Goal: Task Accomplishment & Management: Manage account settings

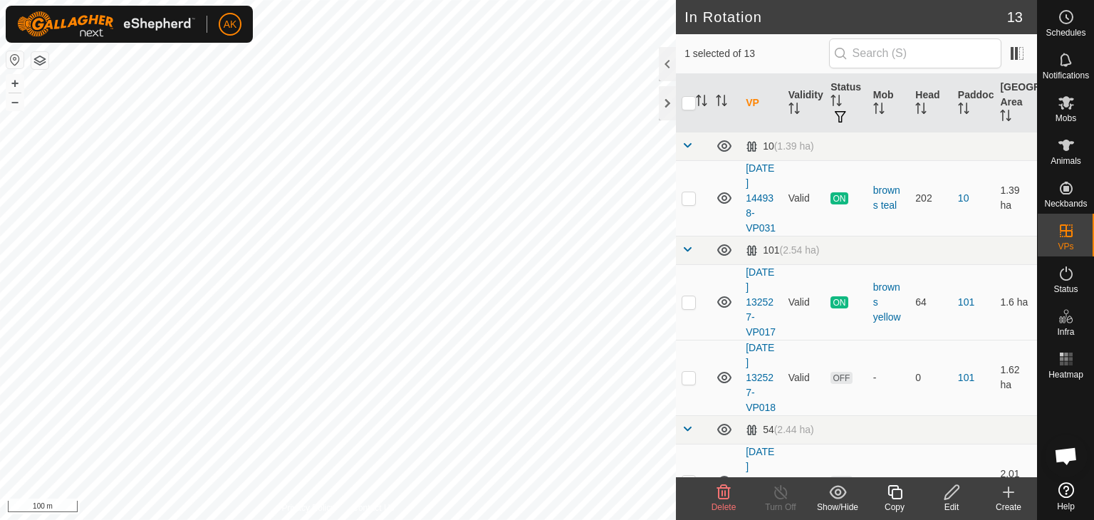
click at [718, 488] on icon at bounding box center [724, 492] width 14 height 14
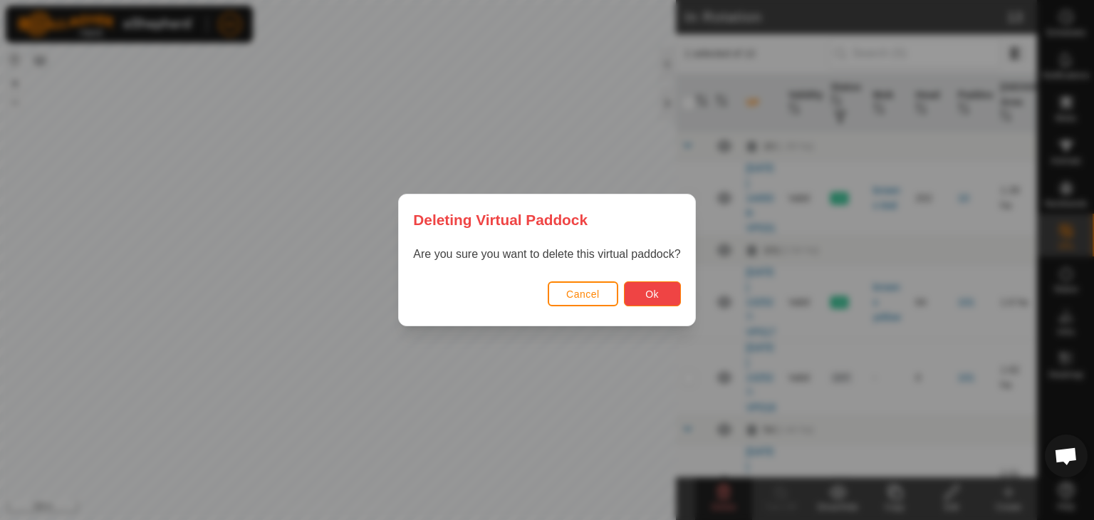
click at [639, 302] on button "Ok" at bounding box center [652, 293] width 57 height 25
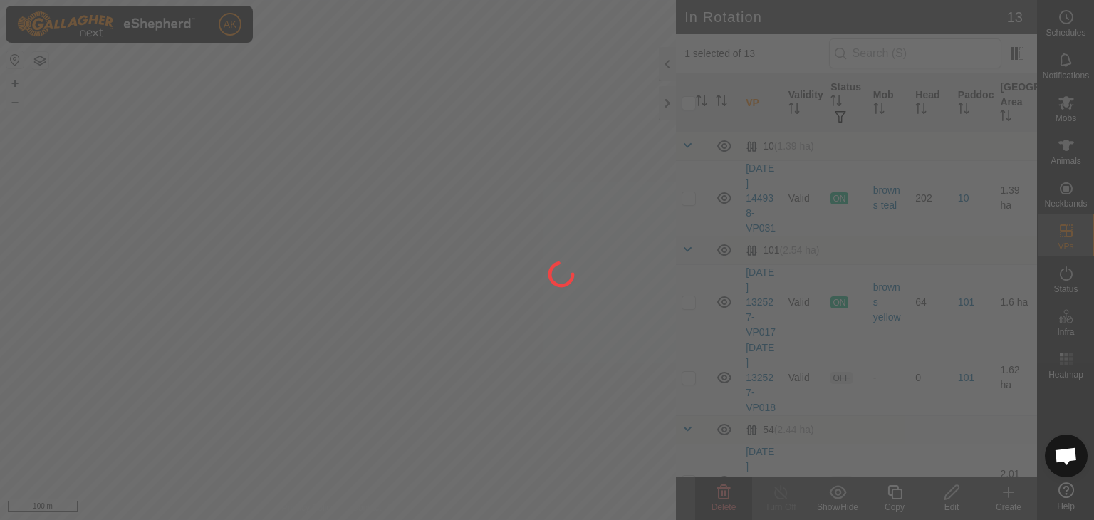
checkbox input "false"
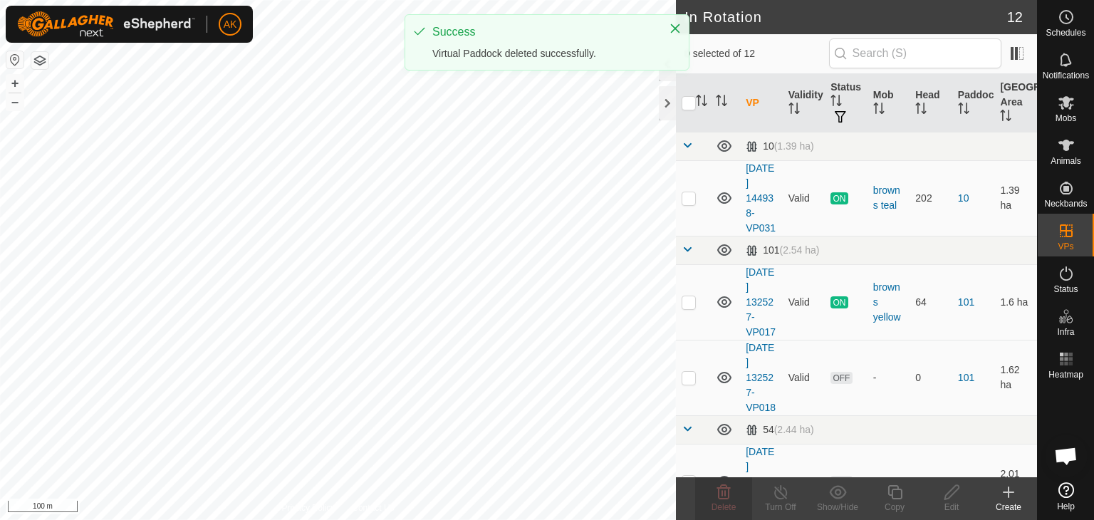
checkbox input "true"
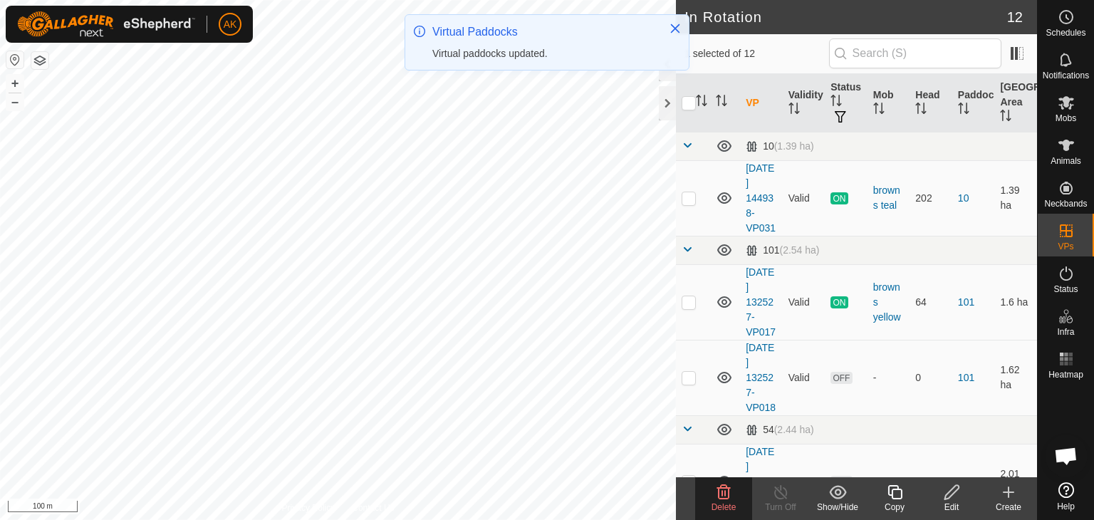
click at [724, 487] on icon at bounding box center [724, 492] width 14 height 14
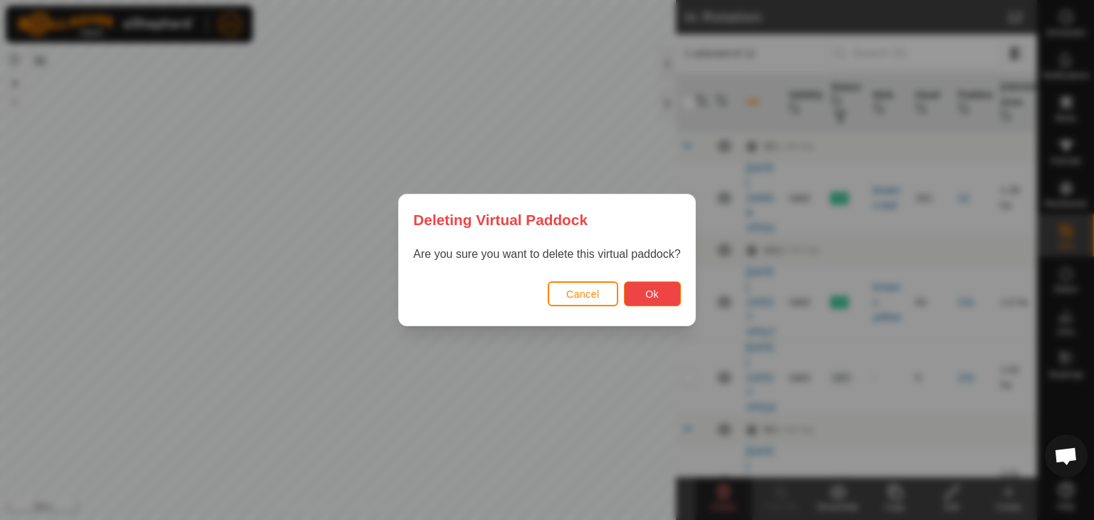
click at [654, 292] on span "Ok" at bounding box center [652, 293] width 14 height 11
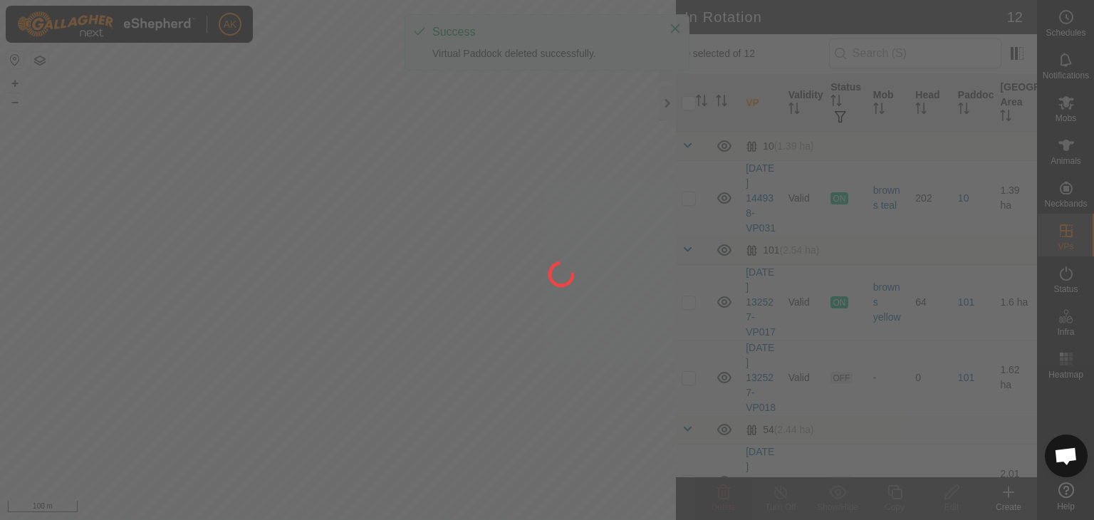
checkbox input "false"
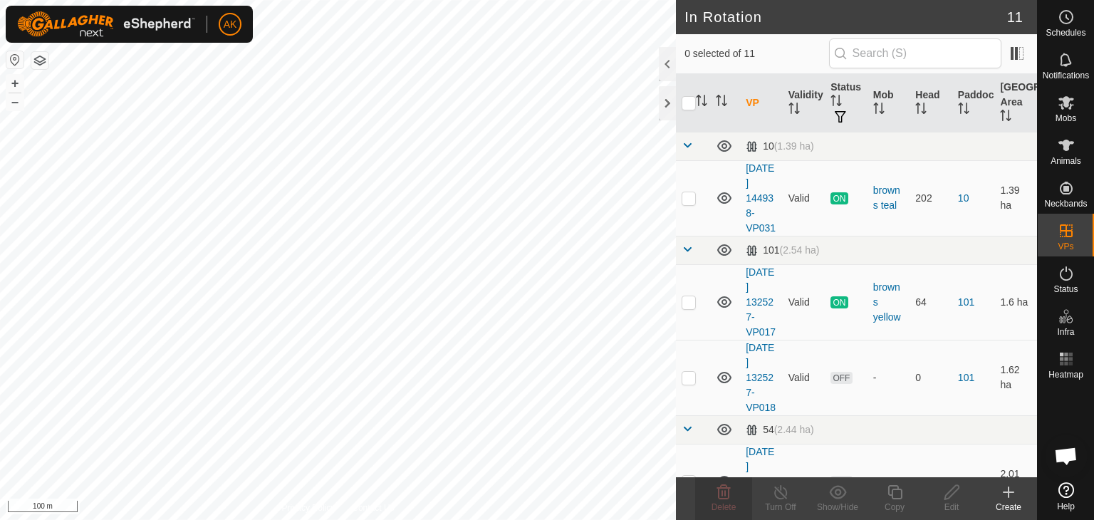
checkbox input "true"
click at [726, 497] on icon at bounding box center [724, 492] width 14 height 14
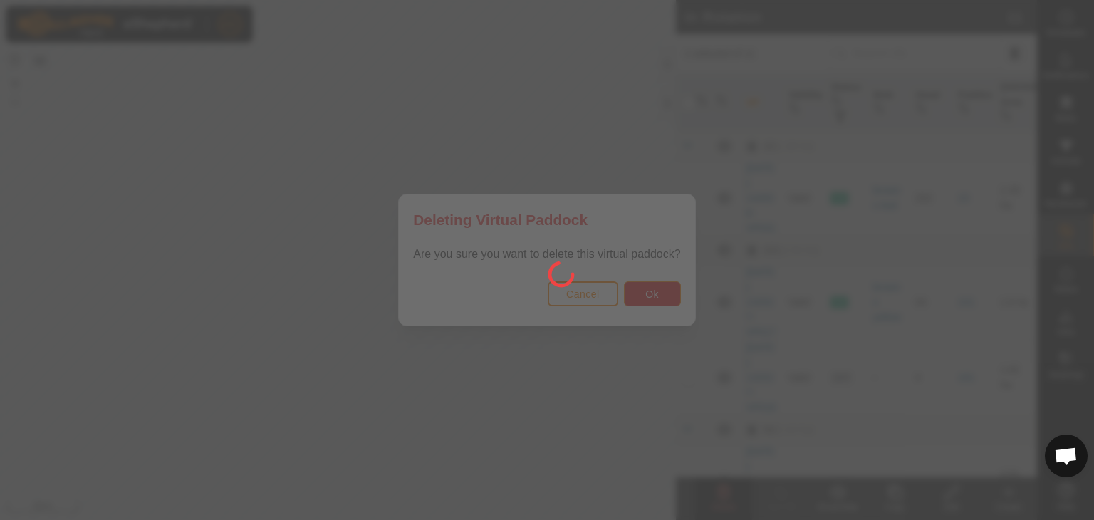
click at [642, 297] on div at bounding box center [547, 260] width 1094 height 520
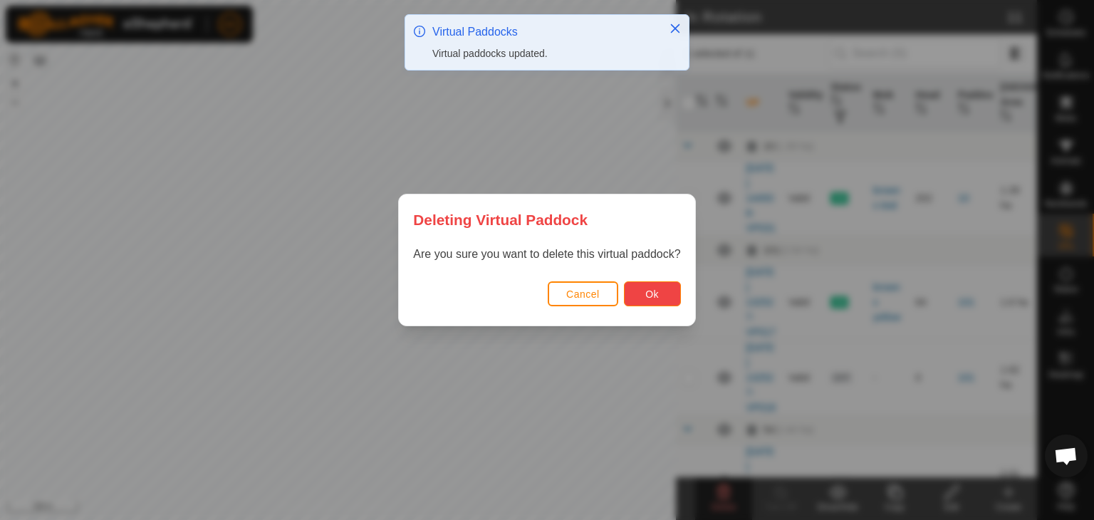
click at [646, 293] on span "Ok" at bounding box center [652, 293] width 14 height 11
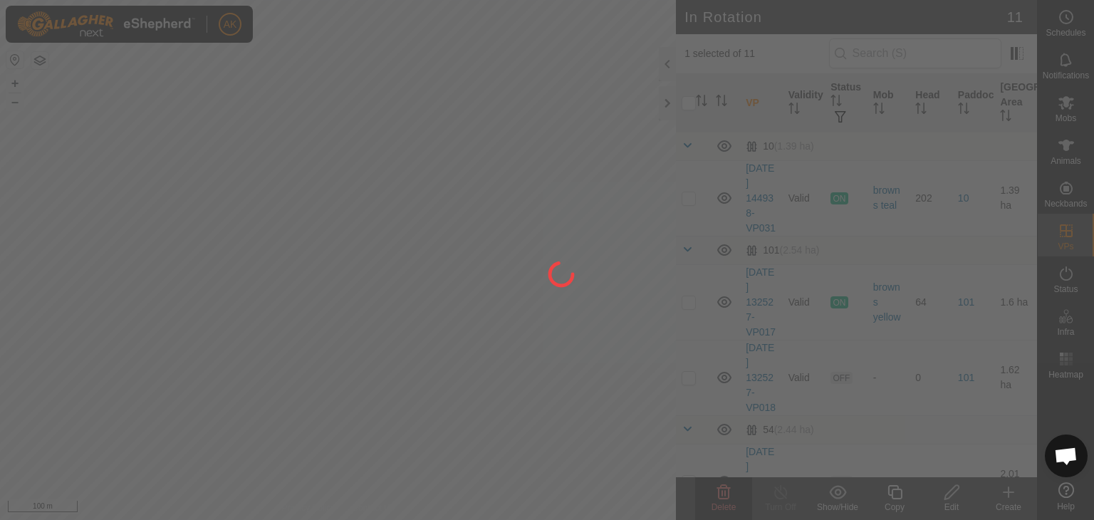
checkbox input "false"
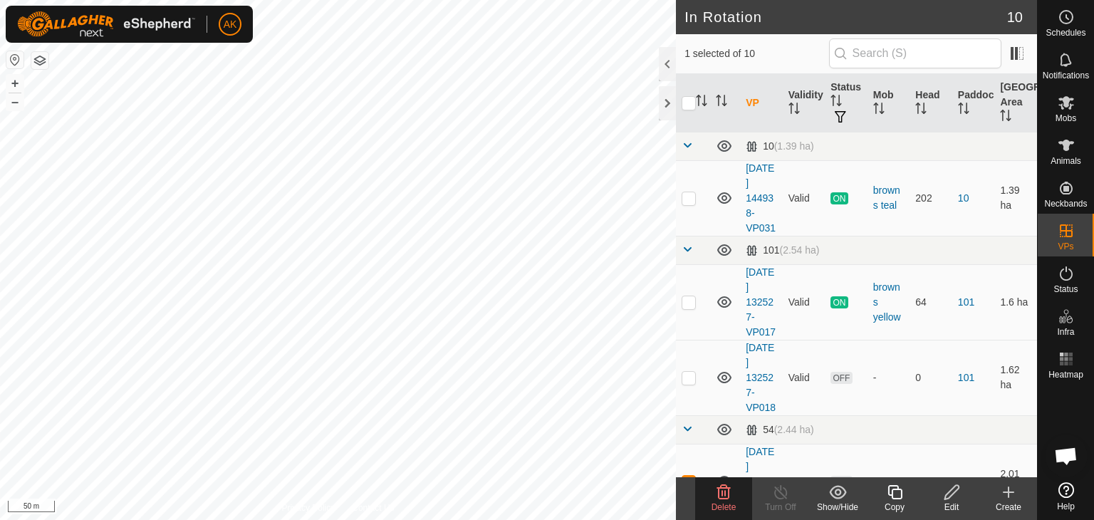
click at [727, 492] on icon at bounding box center [723, 492] width 17 height 17
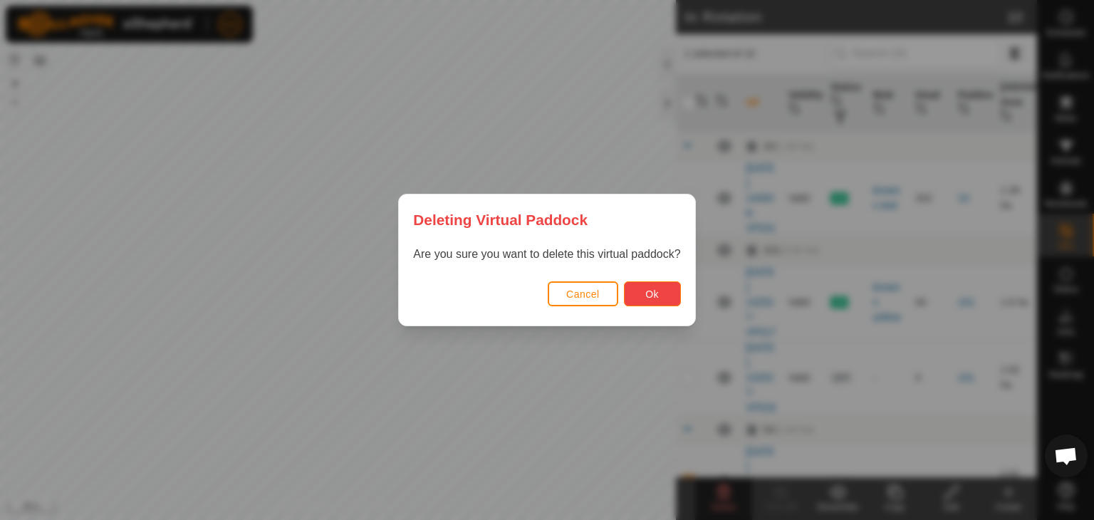
click at [667, 289] on button "Ok" at bounding box center [652, 293] width 57 height 25
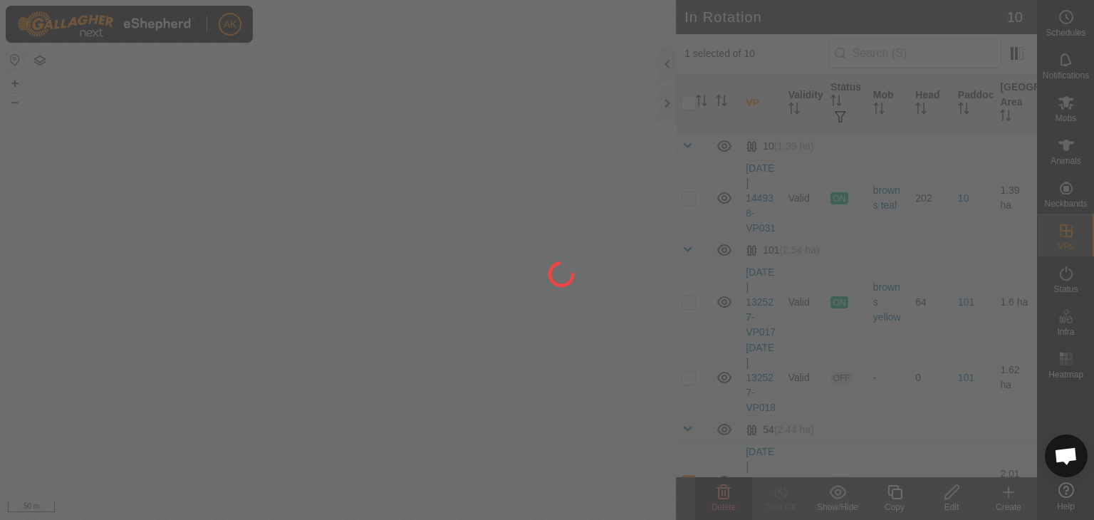
checkbox input "false"
